Goal: Task Accomplishment & Management: Manage account settings

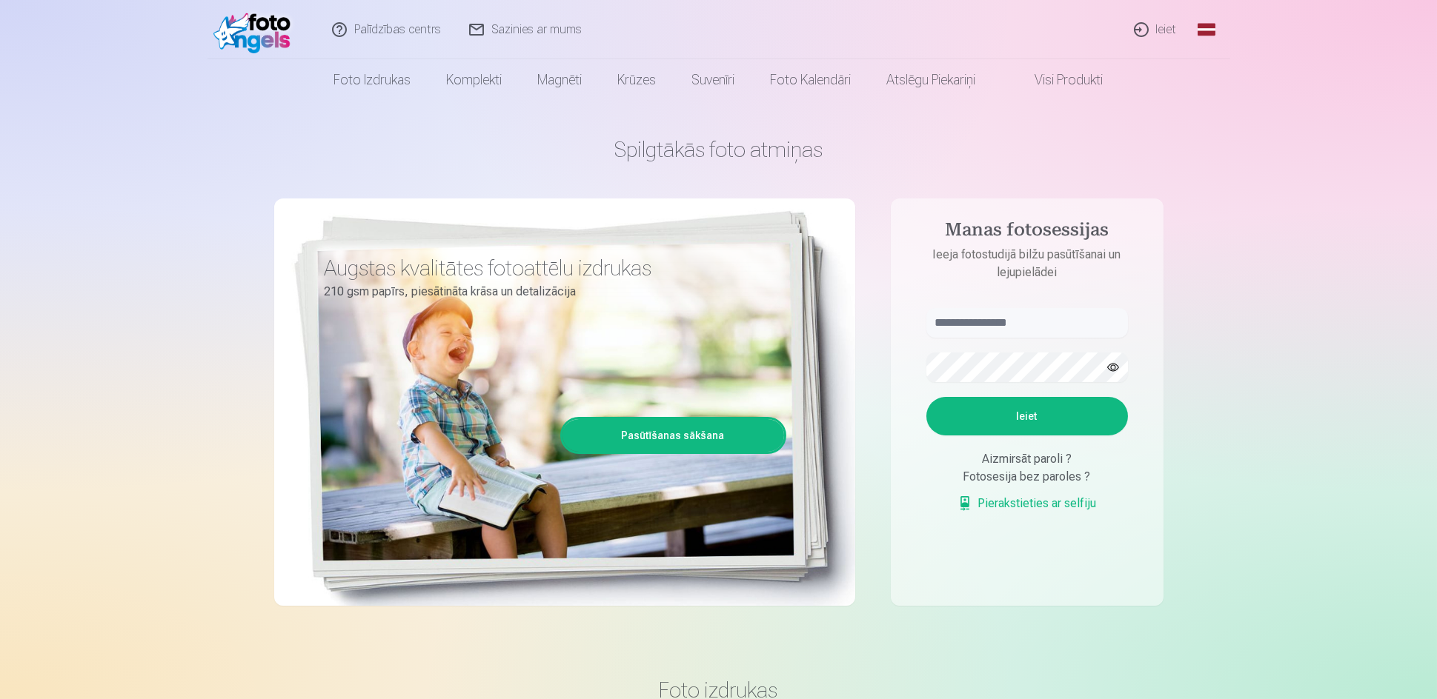
click at [1147, 32] on link "Ieiet" at bounding box center [1155, 29] width 71 height 59
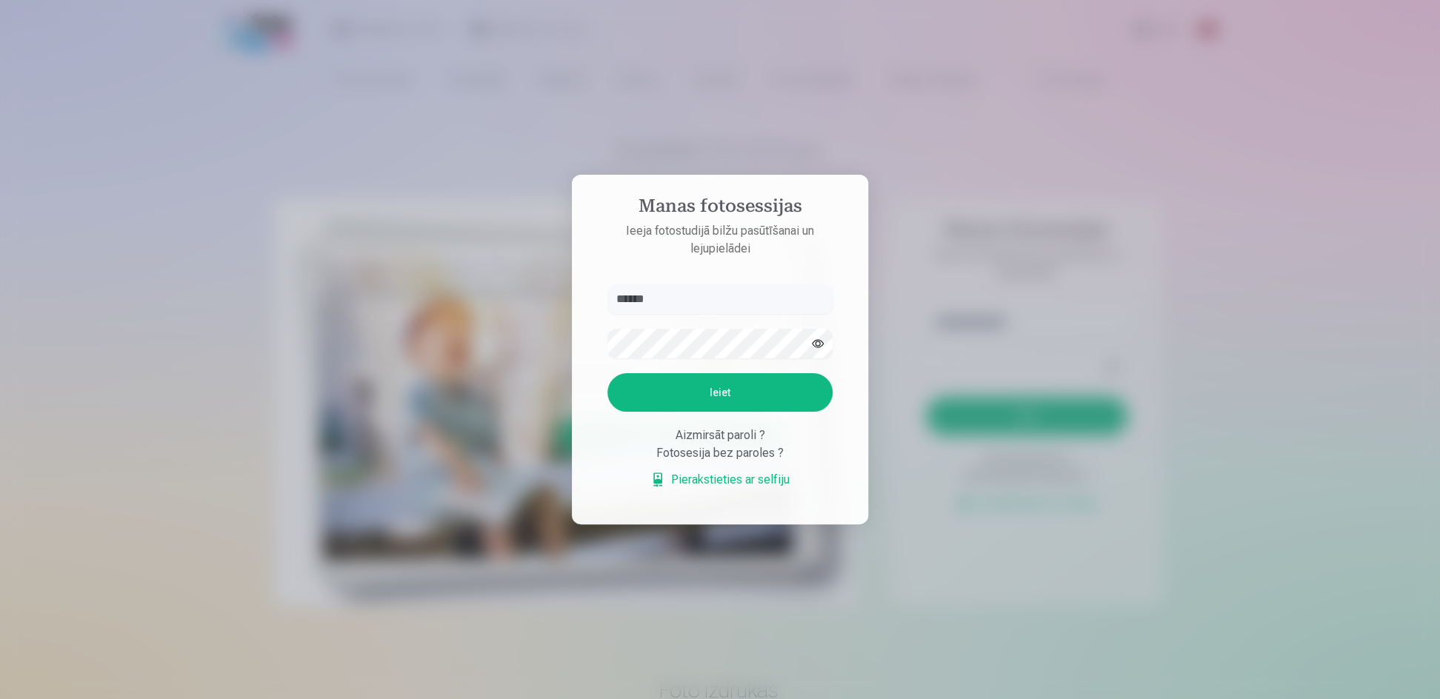
type input "******"
click at [710, 391] on button "Ieiet" at bounding box center [720, 392] width 225 height 39
click at [471, 699] on div "Manas fotosessijas Ieeja fotostudijā bilžu pasūtīšanai un lejupielādei ****** K…" at bounding box center [718, 699] width 1437 height 0
click at [701, 386] on button "Ieiet" at bounding box center [720, 392] width 225 height 39
click at [900, 526] on div at bounding box center [720, 349] width 1440 height 699
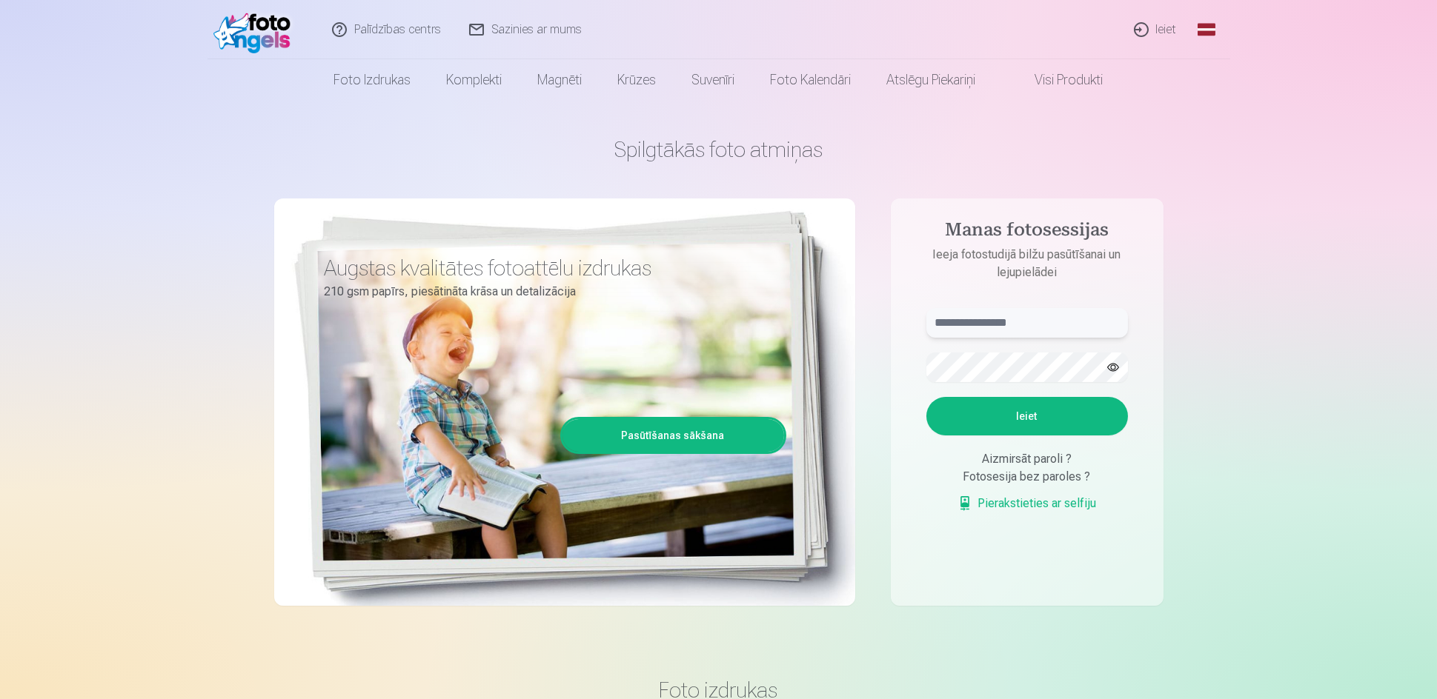
click at [991, 328] on input "text" at bounding box center [1027, 323] width 202 height 30
click at [1019, 461] on div "Aizmirsāt paroli ?" at bounding box center [1027, 460] width 202 height 18
click at [1028, 508] on link "Pierakstieties ar selfiju" at bounding box center [1026, 504] width 139 height 18
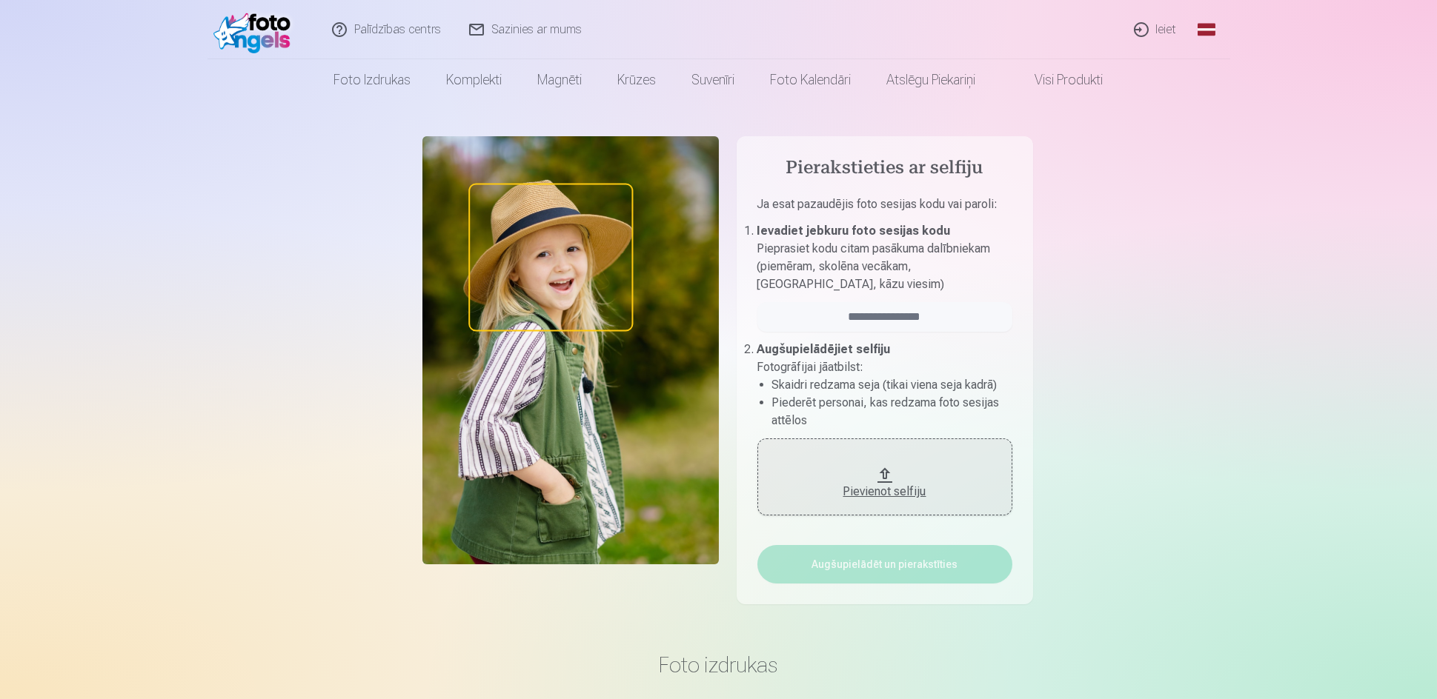
click at [869, 493] on div "Pievienot selfiju" at bounding box center [884, 492] width 225 height 18
click at [862, 494] on div "Pievienot selfiju" at bounding box center [884, 492] width 225 height 18
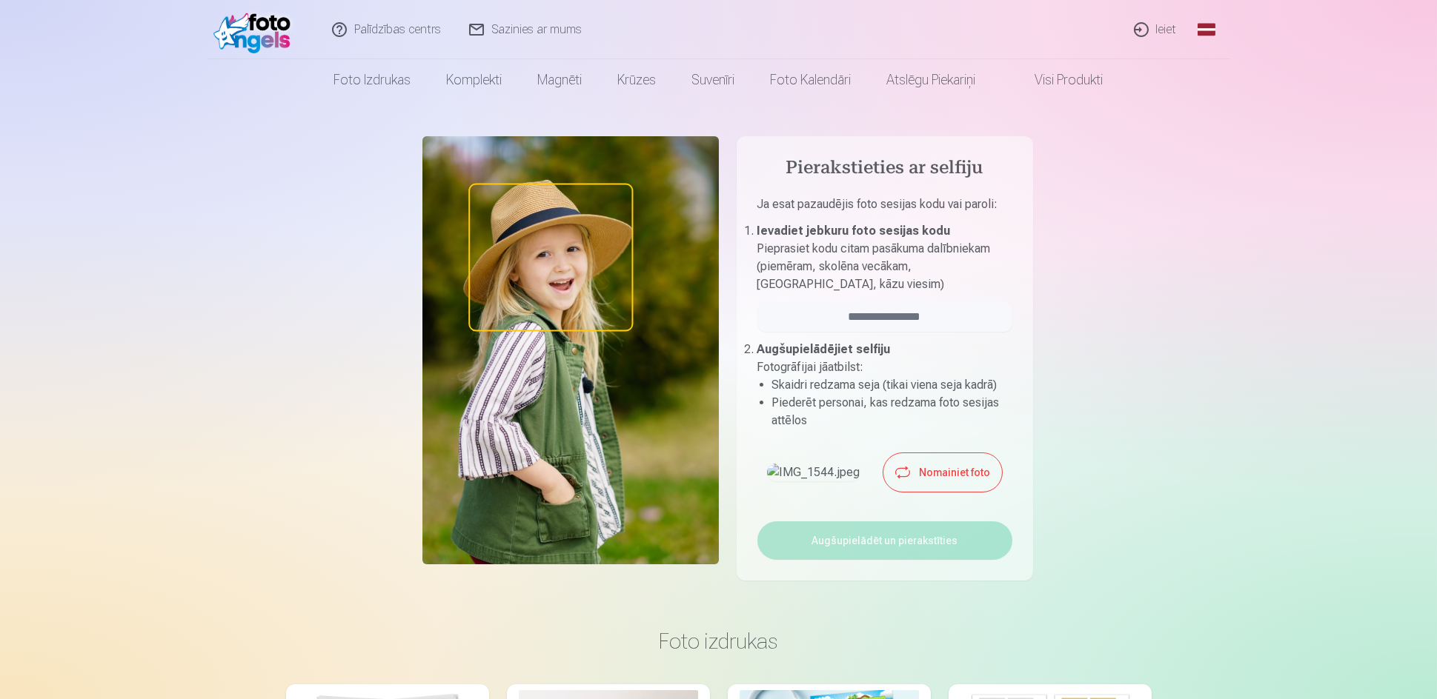
click at [926, 481] on button "Nomainiet foto" at bounding box center [942, 472] width 119 height 39
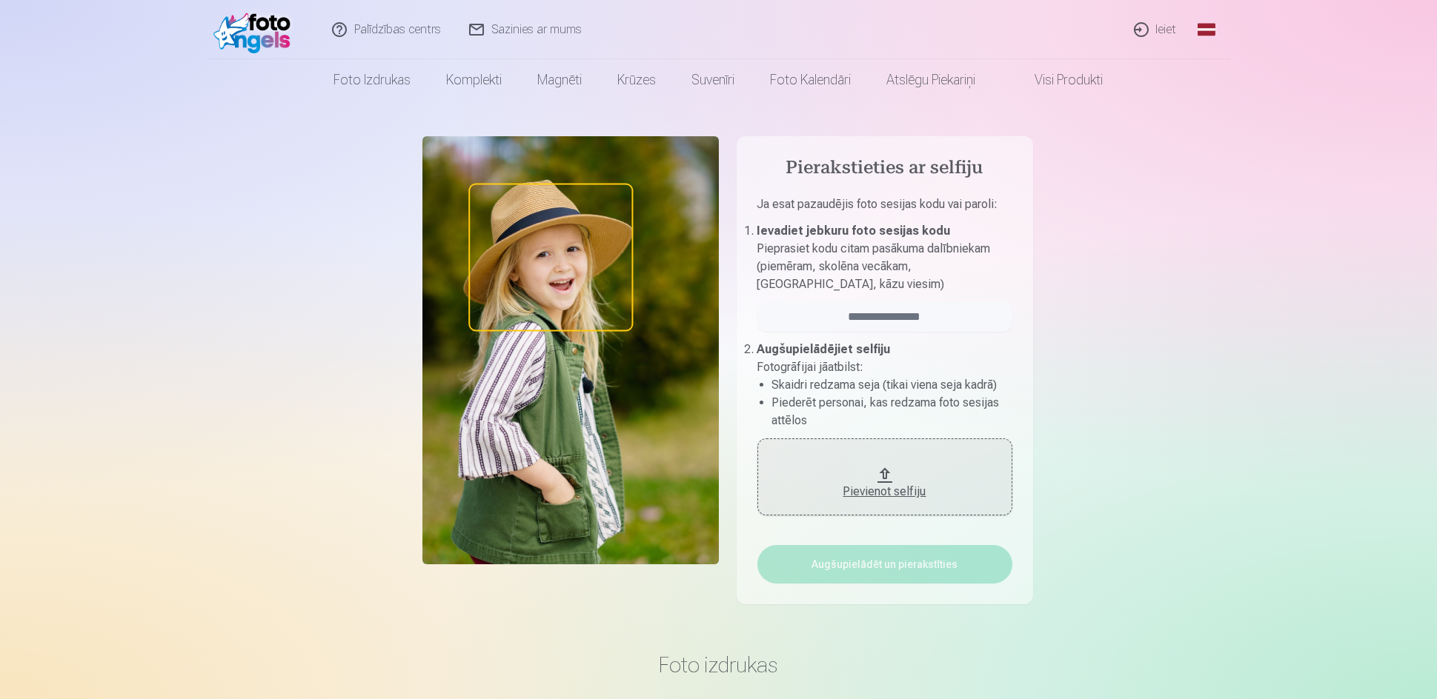
click at [875, 494] on div "Pievienot selfiju" at bounding box center [884, 492] width 225 height 18
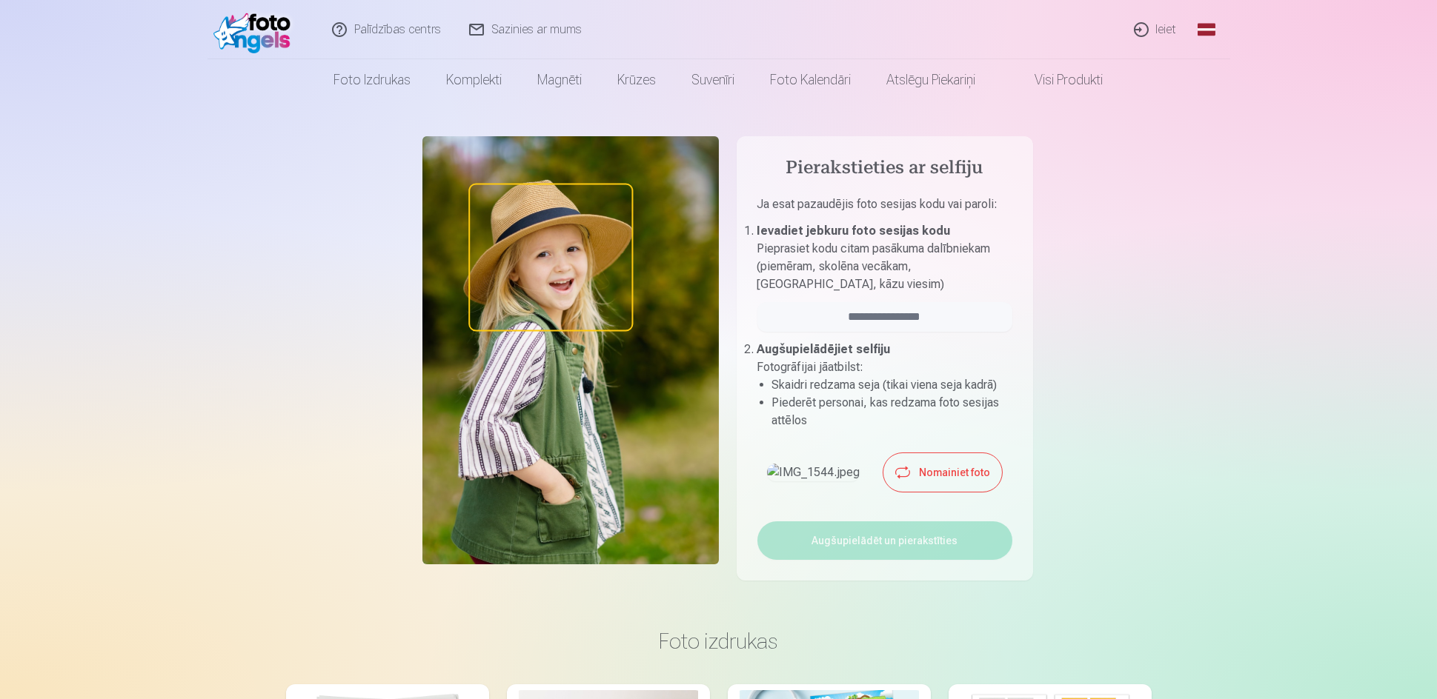
click at [919, 490] on button "Nomainiet foto" at bounding box center [942, 472] width 119 height 39
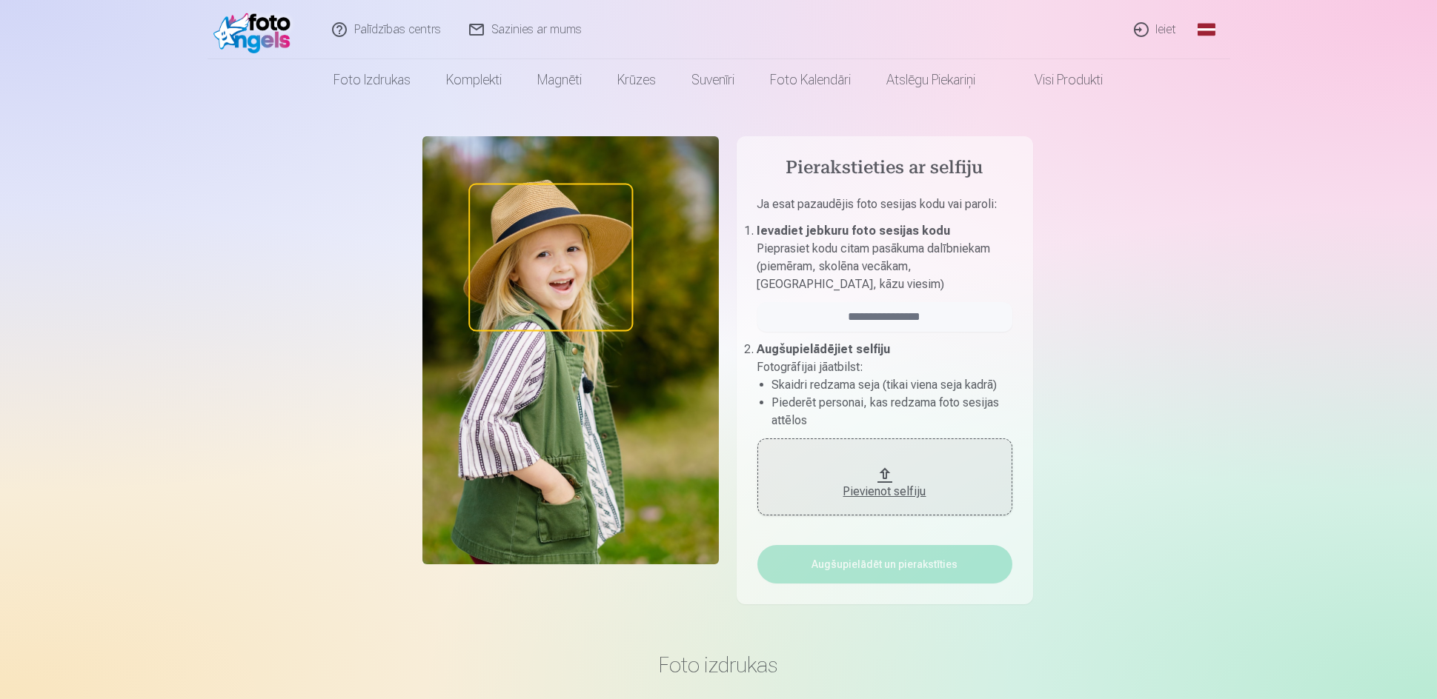
click at [872, 485] on div "Pievienot selfiju" at bounding box center [884, 492] width 225 height 18
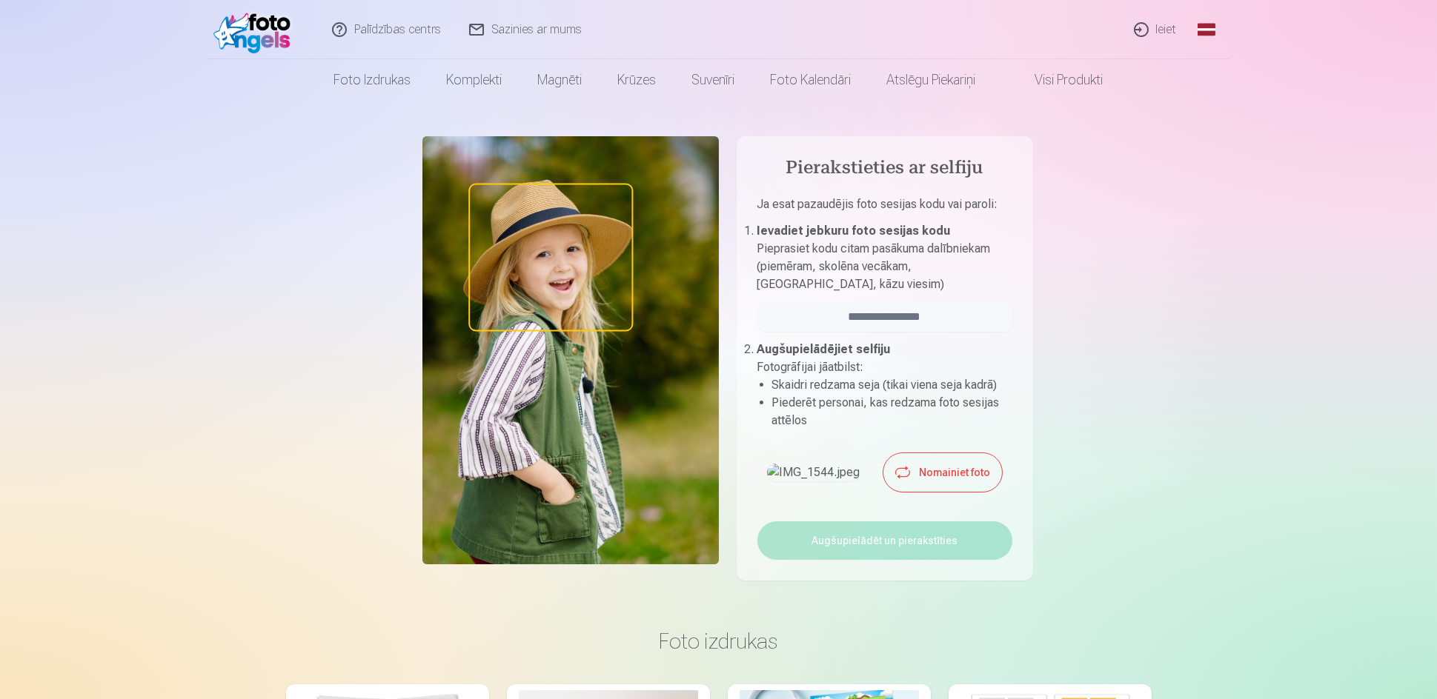
click at [1157, 27] on link "Ieiet" at bounding box center [1155, 29] width 71 height 59
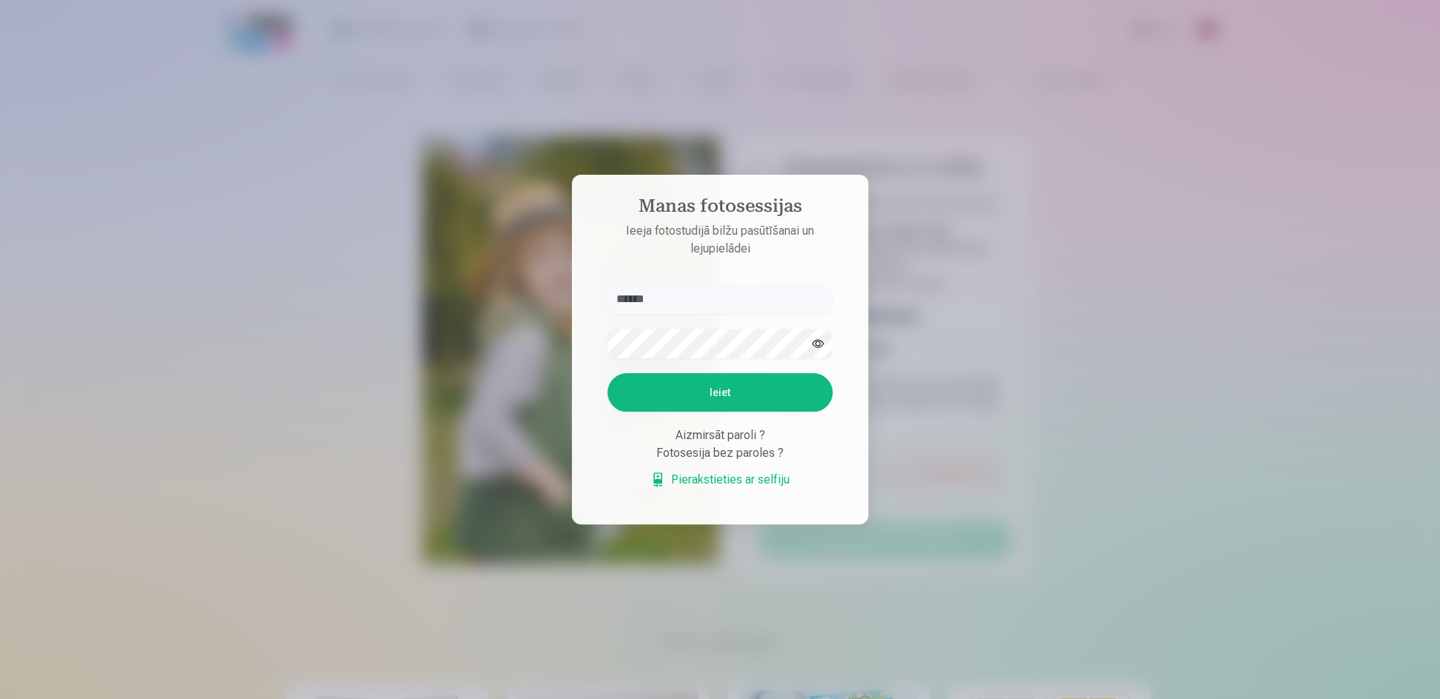
type input "******"
click at [715, 388] on button "Ieiet" at bounding box center [720, 392] width 225 height 39
